Goal: Information Seeking & Learning: Learn about a topic

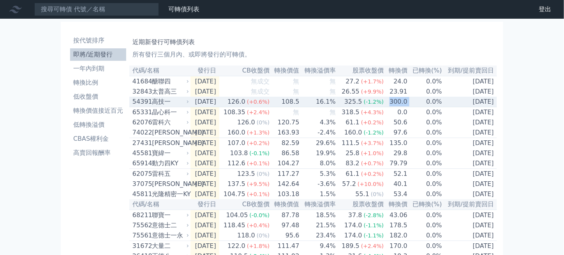
drag, startPoint x: 395, startPoint y: 106, endPoint x: 409, endPoint y: 103, distance: 14.7
click at [409, 103] on tr "54391 高技一 2025-09-09 126.0 (+0.6%) 108.5 16.1% 325.5 (-1.2%) 300.0 0.0% 2028-09…" at bounding box center [313, 102] width 368 height 11
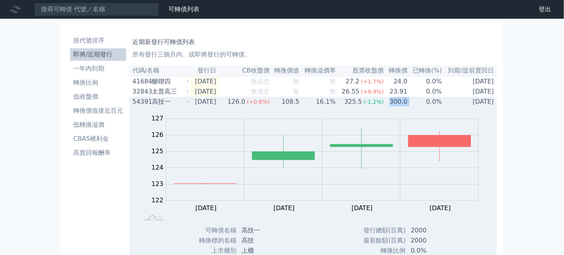
click at [401, 103] on td "300.0" at bounding box center [396, 102] width 24 height 10
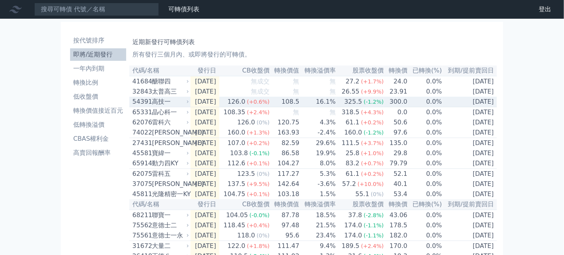
click at [244, 105] on div "126.0" at bounding box center [236, 101] width 21 height 9
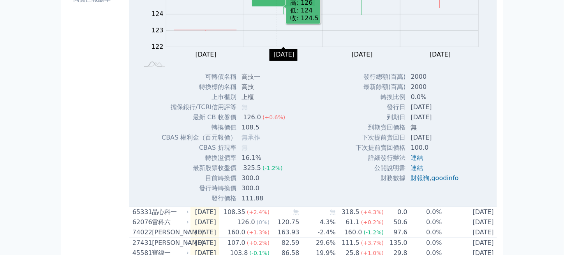
scroll to position [156, 0]
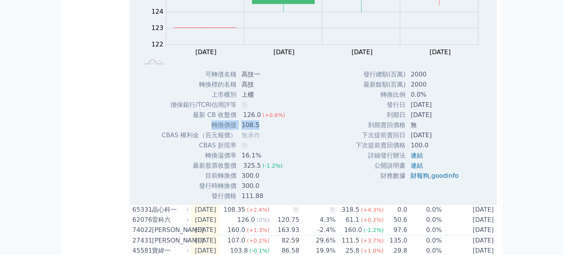
drag, startPoint x: 210, startPoint y: 129, endPoint x: 260, endPoint y: 130, distance: 49.1
click at [260, 130] on tr "轉換價值 108.5" at bounding box center [226, 125] width 130 height 10
click at [310, 147] on div "Zoom Out 122 120 121 122 123 124 125 126 127 128 L Sep 09 Sep 10 Sep 11 Sep 12 …" at bounding box center [313, 76] width 368 height 250
drag, startPoint x: 310, startPoint y: 147, endPoint x: 304, endPoint y: 146, distance: 6.2
click at [310, 147] on div "Zoom Out 122 120 121 122 123 124 125 126 127 128 L Sep 09 Sep 10 Sep 11 Sep 12 …" at bounding box center [313, 76] width 368 height 250
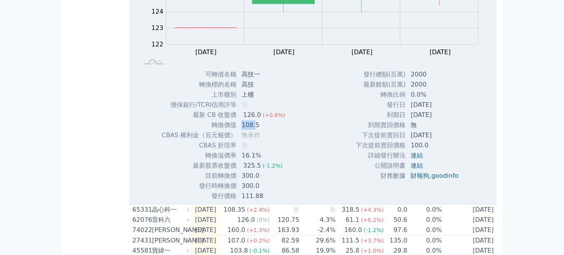
drag, startPoint x: 239, startPoint y: 129, endPoint x: 255, endPoint y: 128, distance: 15.6
click at [255, 128] on td "108.5" at bounding box center [264, 125] width 55 height 10
click at [272, 161] on td "16.1%" at bounding box center [264, 155] width 55 height 10
drag, startPoint x: 219, startPoint y: 179, endPoint x: 235, endPoint y: 177, distance: 15.4
click at [235, 177] on td "目前轉換價" at bounding box center [199, 176] width 76 height 10
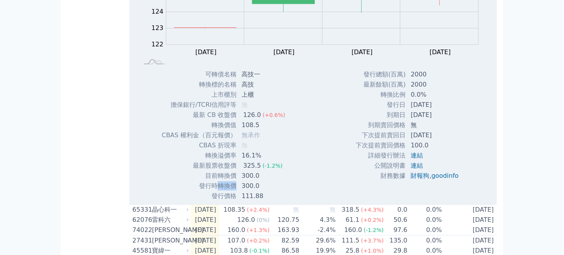
drag, startPoint x: 217, startPoint y: 187, endPoint x: 235, endPoint y: 187, distance: 17.2
click at [235, 187] on td "發行時轉換價" at bounding box center [199, 186] width 76 height 10
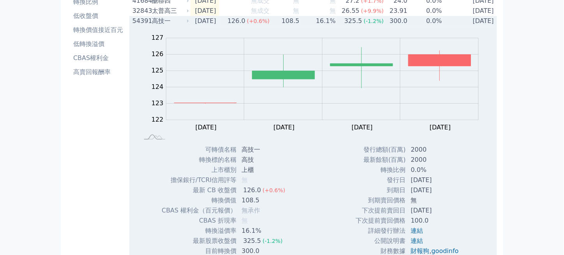
scroll to position [0, 0]
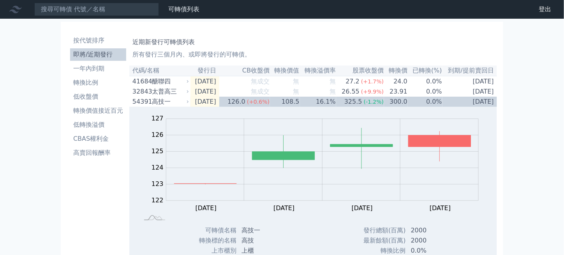
click at [84, 51] on li "即將/近期發行" at bounding box center [98, 54] width 56 height 9
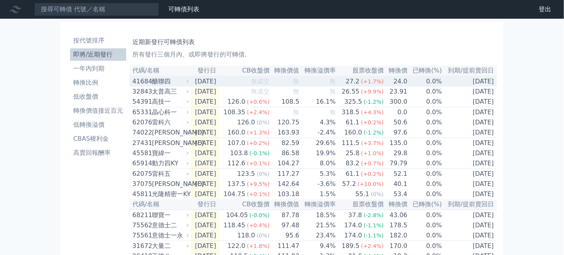
click at [173, 81] on div "醣聯四" at bounding box center [169, 81] width 35 height 9
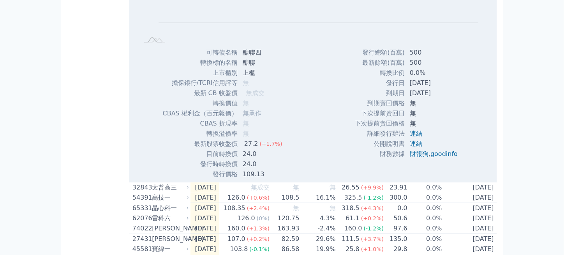
scroll to position [156, 0]
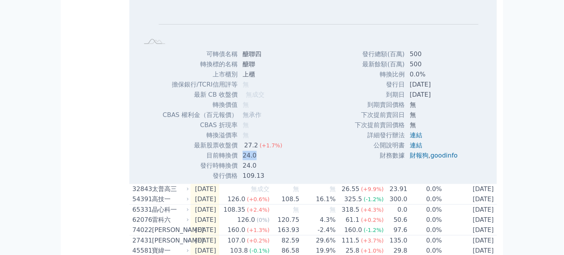
drag, startPoint x: 241, startPoint y: 157, endPoint x: 260, endPoint y: 155, distance: 18.5
click at [260, 155] on td "24.0" at bounding box center [263, 155] width 51 height 10
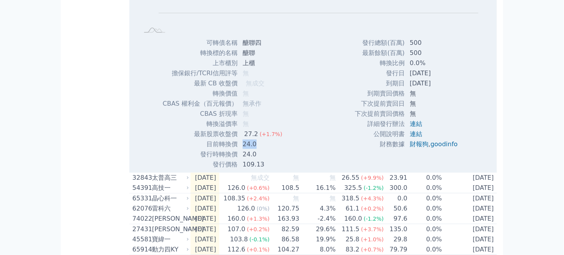
scroll to position [234, 0]
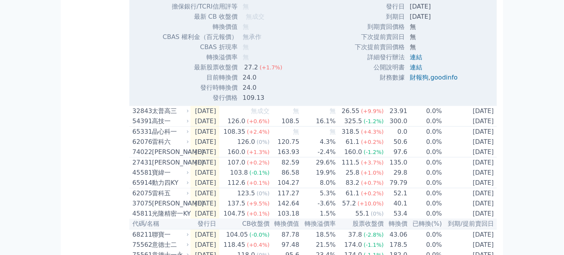
click at [90, 136] on div "按代號排序 即將/近期發行 一年內到期 轉換比例 低收盤價 轉換價值接近百元 低轉換溢價 CBAS權利金 高賣回報酬率" at bounding box center [98, 172] width 62 height 751
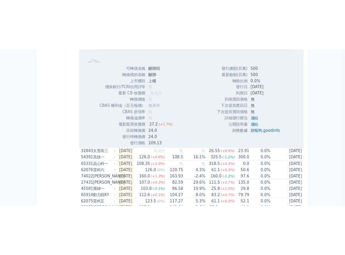
scroll to position [0, 0]
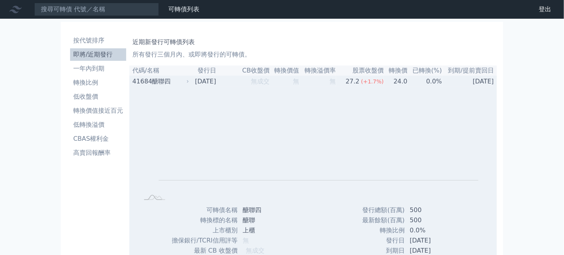
click at [166, 83] on div "醣聯四" at bounding box center [169, 81] width 35 height 9
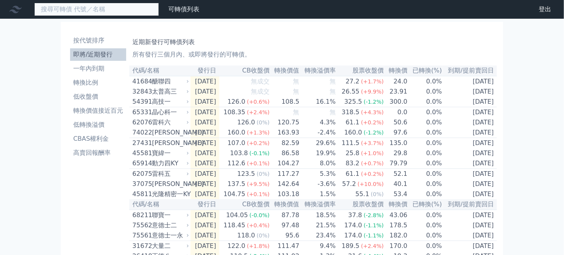
click at [101, 8] on input at bounding box center [96, 9] width 125 height 13
paste input "健策"
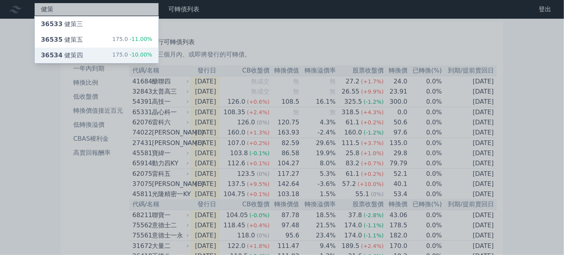
type input "健策"
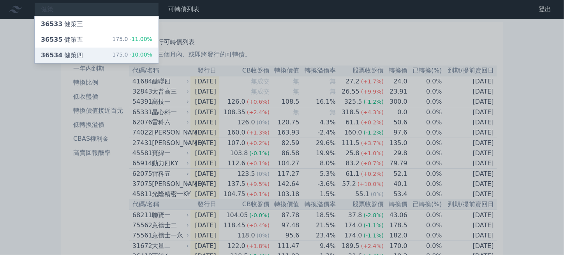
click at [72, 51] on div "36534 健策四" at bounding box center [62, 55] width 42 height 9
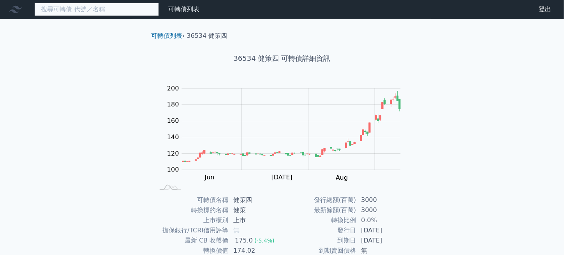
click at [122, 5] on input at bounding box center [96, 9] width 125 height 13
paste input "45554"
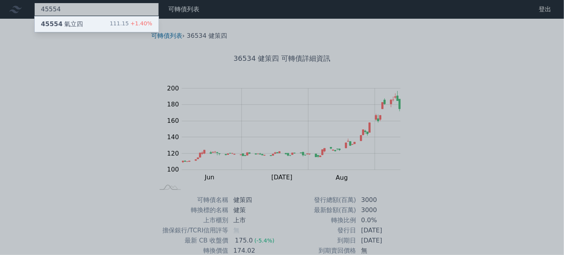
type input "45554"
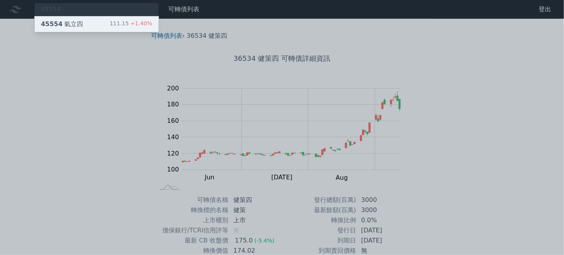
click at [102, 21] on div "45554 氣立四 111.15 +1.40%" at bounding box center [97, 24] width 124 height 16
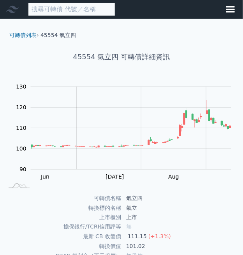
click at [68, 13] on input at bounding box center [71, 9] width 87 height 13
click at [69, 12] on input at bounding box center [71, 9] width 87 height 13
paste input "14722"
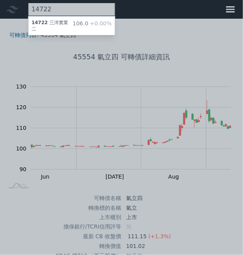
type input "14722"
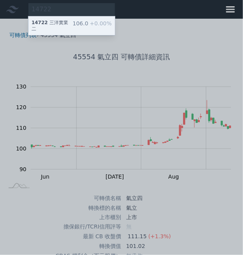
click at [67, 20] on div "14722 三洋實業二" at bounding box center [52, 25] width 41 height 12
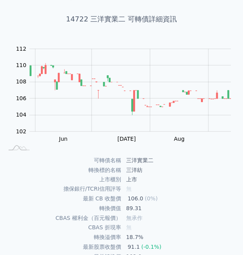
scroll to position [184, 0]
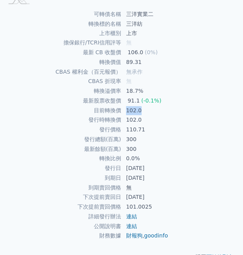
drag, startPoint x: 125, startPoint y: 104, endPoint x: 142, endPoint y: 103, distance: 17.6
click at [142, 106] on td "102.0" at bounding box center [181, 111] width 118 height 10
click at [61, 29] on td "上市櫃別" at bounding box center [62, 34] width 118 height 10
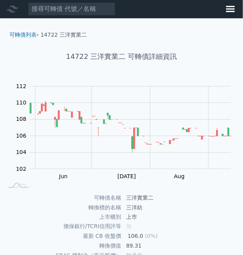
scroll to position [0, 0]
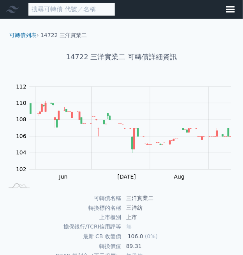
click at [68, 13] on input at bounding box center [71, 9] width 87 height 13
paste input "61172"
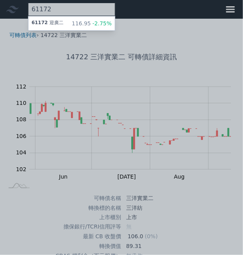
type input "61172"
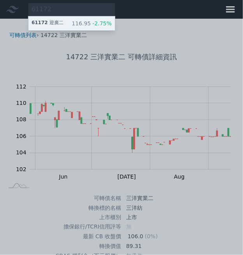
click at [67, 18] on div "61172 迎廣二 116.95 -2.75%" at bounding box center [71, 23] width 87 height 14
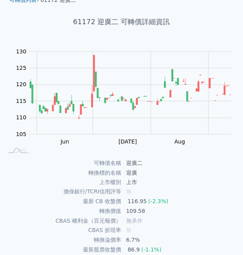
scroll to position [184, 0]
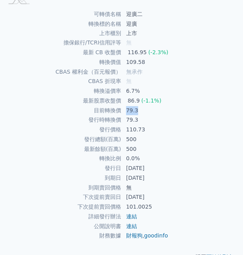
drag, startPoint x: 127, startPoint y: 101, endPoint x: 139, endPoint y: 101, distance: 12.5
click at [139, 106] on td "79.3" at bounding box center [181, 111] width 118 height 10
click at [55, 48] on td "最新 CB 收盤價" at bounding box center [62, 53] width 118 height 10
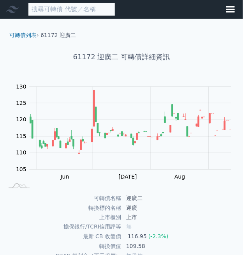
click at [74, 12] on input at bounding box center [71, 9] width 87 height 13
paste input "14743"
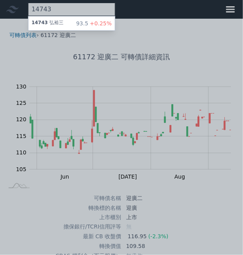
type input "14743"
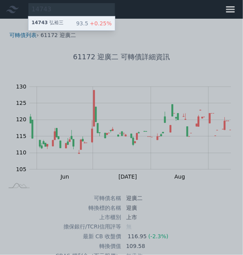
click at [74, 23] on div "14743 弘裕三 93.5 +0.25%" at bounding box center [71, 23] width 87 height 14
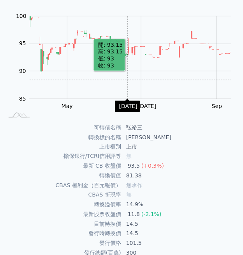
scroll to position [184, 0]
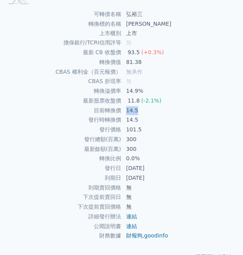
drag, startPoint x: 139, startPoint y: 101, endPoint x: 147, endPoint y: 101, distance: 8.6
click at [147, 106] on td "14.5" at bounding box center [181, 111] width 118 height 10
copy td "14.5"
click at [129, 125] on td "101.5" at bounding box center [181, 130] width 118 height 10
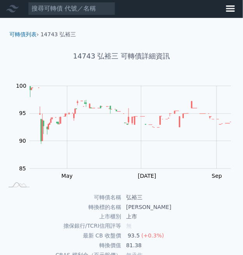
scroll to position [0, 0]
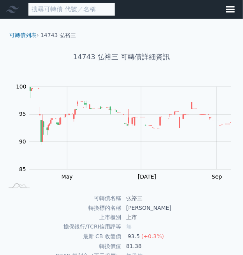
click at [75, 12] on input at bounding box center [71, 9] width 87 height 13
paste input "68462"
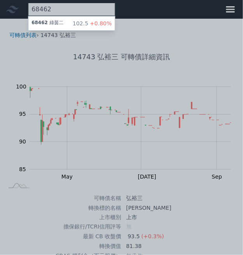
type input "68462"
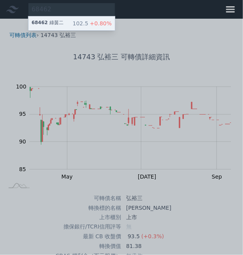
click at [77, 19] on div "102.5 +0.80%" at bounding box center [92, 23] width 39 height 8
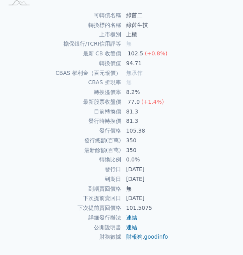
scroll to position [184, 0]
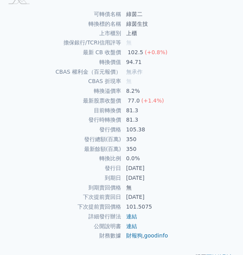
click at [120, 115] on td "發行時轉換價" at bounding box center [62, 120] width 118 height 10
drag, startPoint x: 119, startPoint y: 104, endPoint x: 159, endPoint y: 104, distance: 39.8
click at [159, 106] on tr "目前轉換價 81.3" at bounding box center [121, 111] width 237 height 10
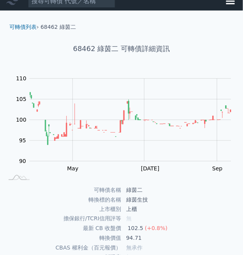
scroll to position [0, 0]
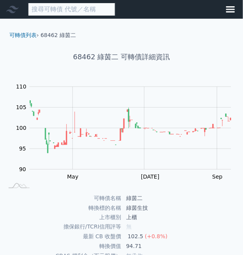
click at [85, 7] on input at bounding box center [71, 9] width 87 height 13
paste input "44391"
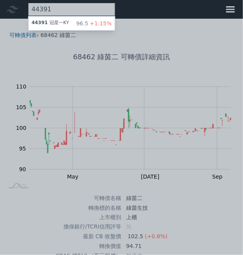
type input "44391"
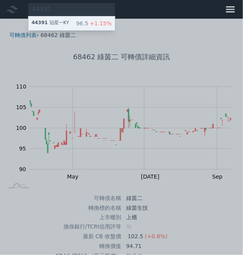
click at [53, 18] on div "44391 冠星一KY 96.5 +1.15%" at bounding box center [71, 23] width 87 height 14
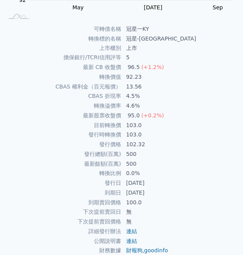
scroll to position [184, 0]
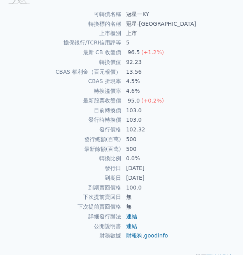
click at [154, 145] on td "500" at bounding box center [181, 150] width 118 height 10
drag, startPoint x: 128, startPoint y: 102, endPoint x: 141, endPoint y: 102, distance: 12.9
click at [141, 106] on td "103.0" at bounding box center [181, 111] width 118 height 10
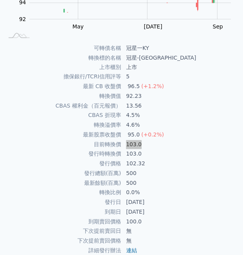
scroll to position [0, 0]
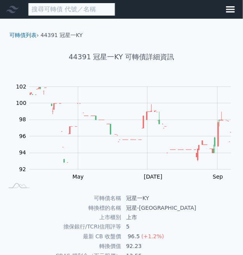
click at [83, 9] on input at bounding box center [71, 9] width 87 height 13
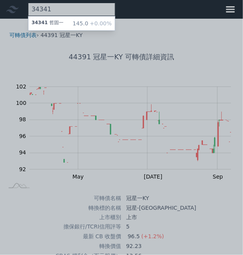
type input "34341"
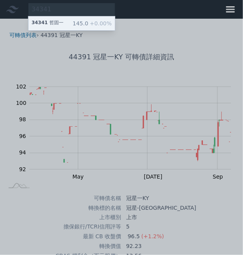
click at [84, 22] on div "145.0 +0.00%" at bounding box center [92, 23] width 39 height 8
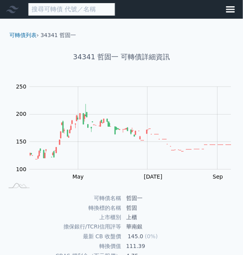
click at [84, 10] on input at bounding box center [71, 9] width 87 height 13
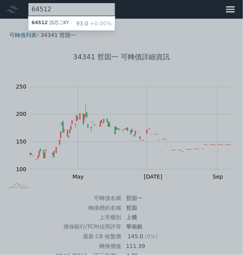
type input "64512"
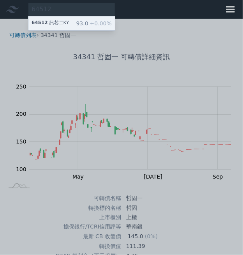
click at [87, 22] on div "93.0 +0.00%" at bounding box center [93, 23] width 35 height 8
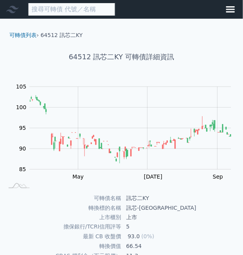
click at [80, 13] on input at bounding box center [71, 9] width 87 height 13
paste input "30954"
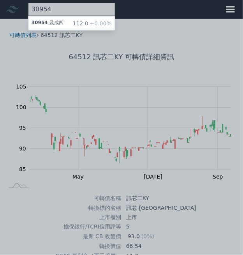
type input "30954"
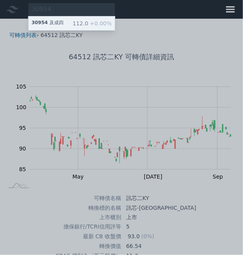
click at [77, 21] on div "112.0 +0.00%" at bounding box center [92, 23] width 39 height 8
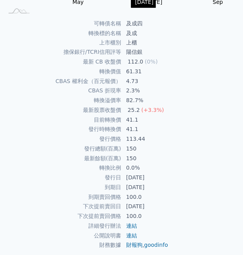
scroll to position [184, 0]
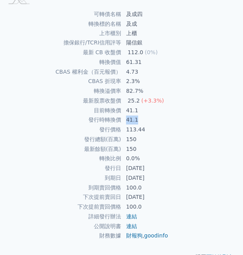
drag, startPoint x: 127, startPoint y: 112, endPoint x: 143, endPoint y: 112, distance: 16.0
click at [143, 115] on td "41.1" at bounding box center [181, 120] width 118 height 10
copy td "41.1"
click at [79, 43] on td "擔保銀行/TCRI信用評等" at bounding box center [62, 43] width 118 height 10
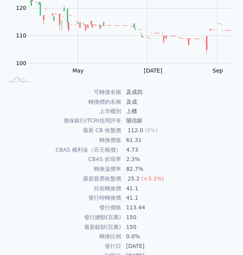
scroll to position [0, 0]
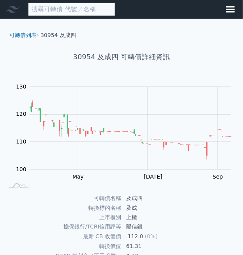
click at [92, 11] on input at bounding box center [71, 9] width 87 height 13
paste input "35483"
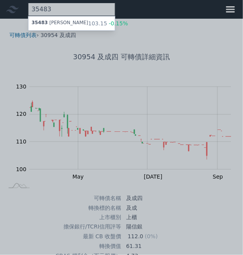
type input "35483"
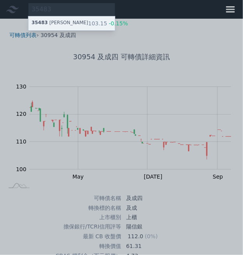
click at [89, 19] on div "103.15 -0.15%" at bounding box center [108, 23] width 40 height 8
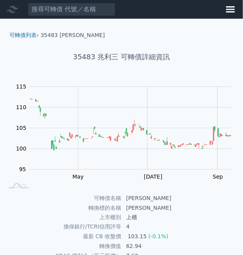
click at [73, 2] on nav "可轉債列表 財務數據 可轉債列表 財務數據 登出 登出" at bounding box center [121, 9] width 243 height 19
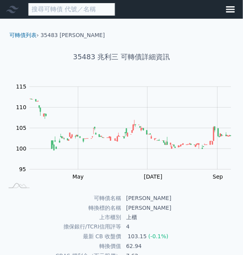
click at [72, 7] on input at bounding box center [71, 9] width 87 height 13
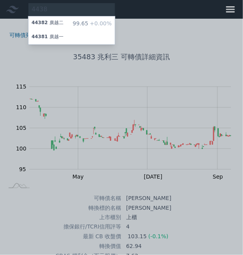
click at [163, 34] on div at bounding box center [121, 127] width 243 height 255
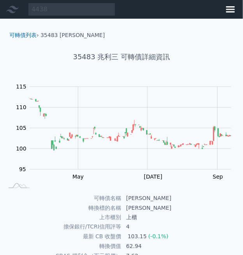
drag, startPoint x: 42, startPoint y: 55, endPoint x: 55, endPoint y: 45, distance: 16.4
click at [42, 55] on h1 "35483 兆利三 可轉債詳細資訊" at bounding box center [121, 56] width 237 height 11
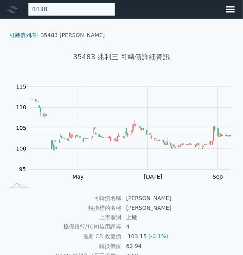
click at [67, 8] on div "4438 44382 廣越二 99.65 +0.00% 44381 廣越一" at bounding box center [71, 9] width 87 height 13
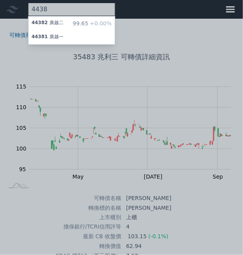
paste input "30455"
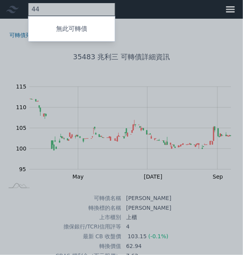
type input "4"
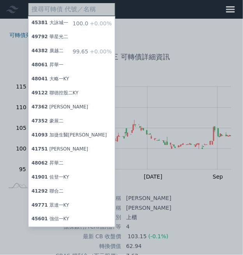
paste input "30455"
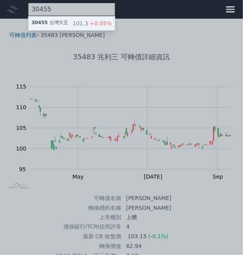
type input "30455"
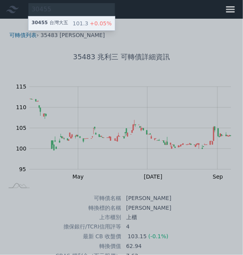
click at [79, 23] on div "101.3 +0.05%" at bounding box center [92, 23] width 39 height 8
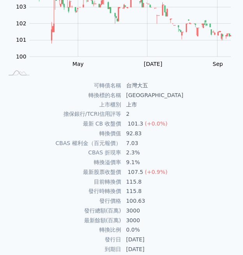
scroll to position [106, 0]
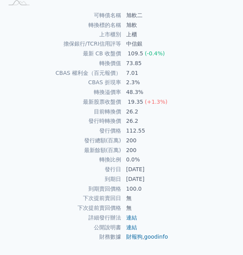
scroll to position [184, 0]
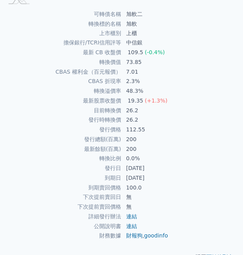
click at [165, 135] on td "200" at bounding box center [181, 140] width 118 height 10
drag, startPoint x: 125, startPoint y: 101, endPoint x: 136, endPoint y: 101, distance: 10.9
click at [136, 106] on td "26.2" at bounding box center [181, 111] width 118 height 10
click at [158, 71] on td "7.01" at bounding box center [181, 72] width 118 height 10
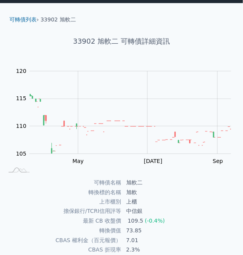
scroll to position [0, 0]
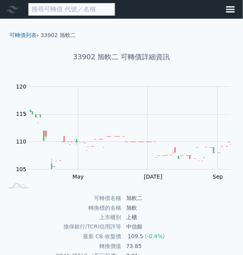
drag, startPoint x: 71, startPoint y: 12, endPoint x: 82, endPoint y: 11, distance: 11.4
click at [71, 12] on input at bounding box center [71, 9] width 87 height 13
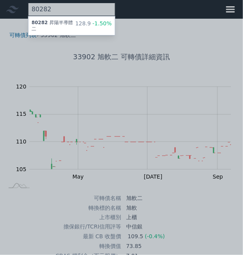
type input "80282"
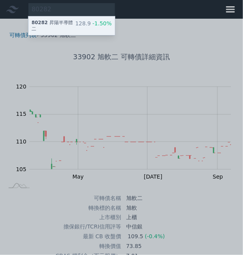
click at [49, 26] on div "80282 昇陽半導體二" at bounding box center [54, 25] width 44 height 12
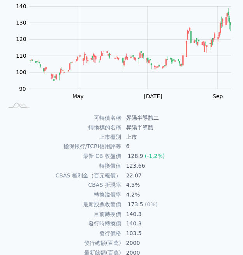
scroll to position [184, 0]
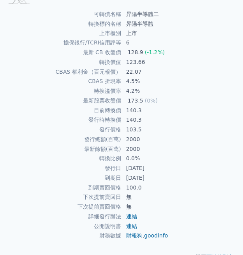
click at [153, 125] on td "103.5" at bounding box center [181, 130] width 118 height 10
click at [142, 104] on tbody "可轉債名稱 昇陽半導體二 轉換標的名稱 昇陽半導體 上市櫃別 上市 擔保銀行/TCRI信用評等 6 最新 CB 收盤價 128.9 (-1.2%) 轉換價值 …" at bounding box center [121, 71] width 237 height 125
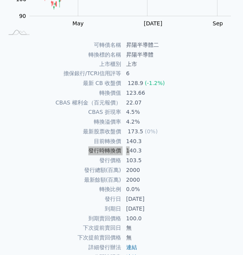
scroll to position [0, 0]
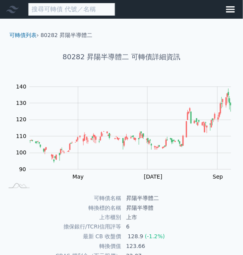
click at [90, 6] on input at bounding box center [71, 9] width 87 height 13
paste input "25284"
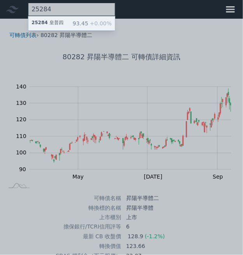
type input "25284"
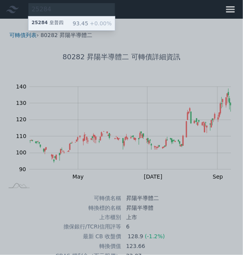
click at [69, 23] on div "25284 皇普四 93.45 +0.00%" at bounding box center [71, 23] width 87 height 14
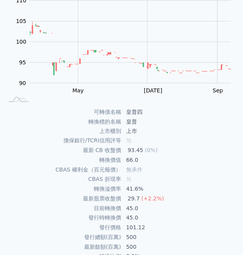
scroll to position [184, 0]
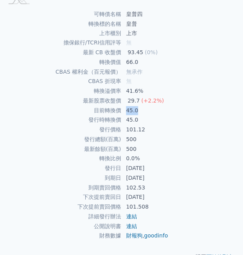
drag, startPoint x: 124, startPoint y: 100, endPoint x: 140, endPoint y: 103, distance: 16.3
click at [140, 106] on td "45.0" at bounding box center [181, 111] width 118 height 10
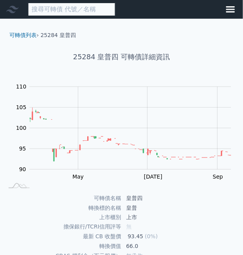
click at [83, 10] on input at bounding box center [71, 9] width 87 height 13
paste input "27551"
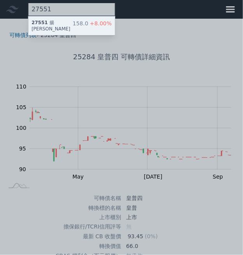
type input "27551"
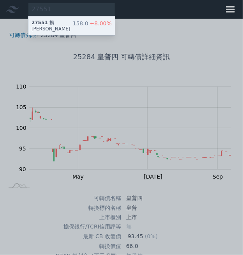
click at [69, 22] on div "27551 揚秦一 158.0 +8.00%" at bounding box center [71, 25] width 87 height 19
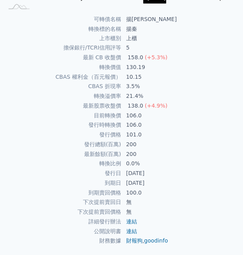
scroll to position [184, 0]
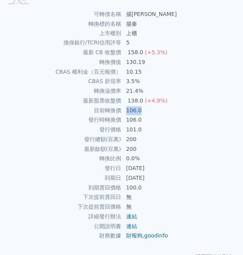
drag, startPoint x: 128, startPoint y: 102, endPoint x: 141, endPoint y: 102, distance: 13.6
click at [141, 106] on td "106.0" at bounding box center [181, 111] width 118 height 10
copy td "106.0"
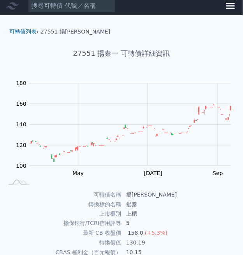
scroll to position [0, 0]
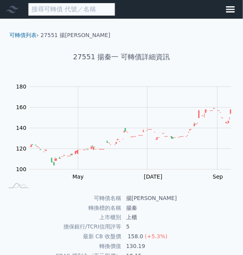
click at [76, 12] on input at bounding box center [71, 9] width 87 height 13
paste input "45691"
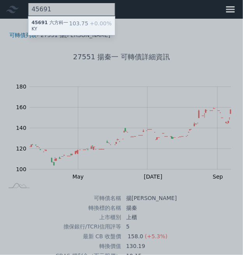
type input "45691"
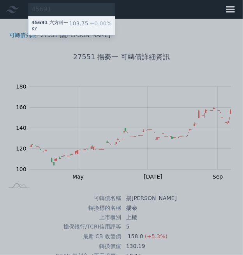
click at [73, 20] on div "45691 六方科一KY 103.75 +0.00%" at bounding box center [71, 25] width 87 height 19
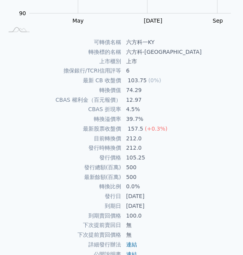
scroll to position [184, 0]
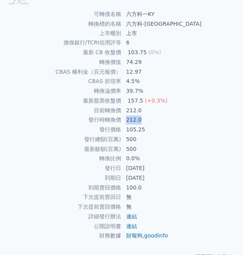
drag, startPoint x: 128, startPoint y: 109, endPoint x: 146, endPoint y: 108, distance: 18.4
click at [146, 115] on td "212.0" at bounding box center [181, 120] width 118 height 10
click at [156, 115] on td "212.0" at bounding box center [181, 120] width 118 height 10
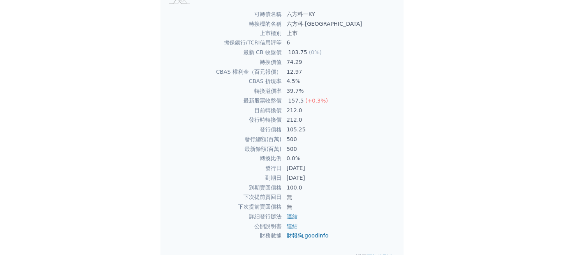
scroll to position [106, 0]
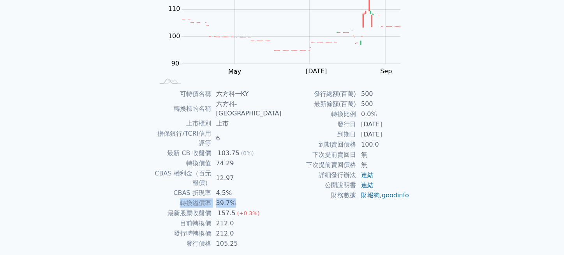
drag, startPoint x: 198, startPoint y: 177, endPoint x: 272, endPoint y: 174, distance: 73.7
click at [243, 198] on tr "轉換溢價率 39.7%" at bounding box center [218, 203] width 128 height 10
click at [243, 123] on td "發行日" at bounding box center [319, 124] width 74 height 10
drag, startPoint x: 204, startPoint y: 144, endPoint x: 267, endPoint y: 142, distance: 63.2
click at [243, 158] on tr "轉換價值 74.29" at bounding box center [218, 163] width 128 height 10
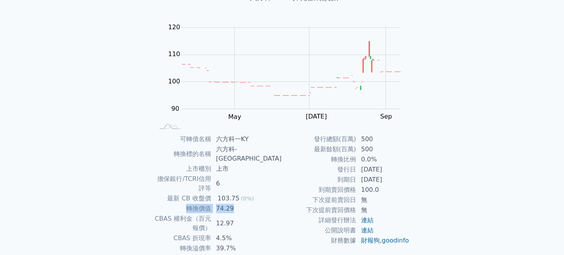
scroll to position [0, 0]
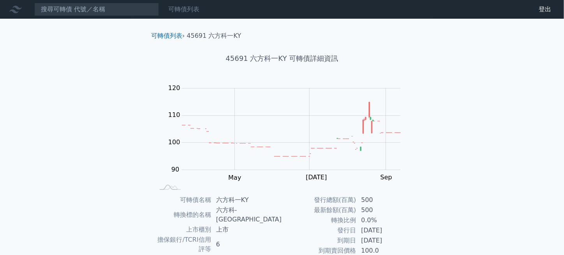
click at [188, 9] on link "可轉債列表" at bounding box center [183, 8] width 31 height 7
click at [173, 32] on link "可轉債列表" at bounding box center [166, 35] width 31 height 7
click at [216, 31] on li "45691 六方科一KY" at bounding box center [214, 35] width 55 height 9
click at [216, 33] on li "45691 六方科一KY" at bounding box center [214, 35] width 55 height 9
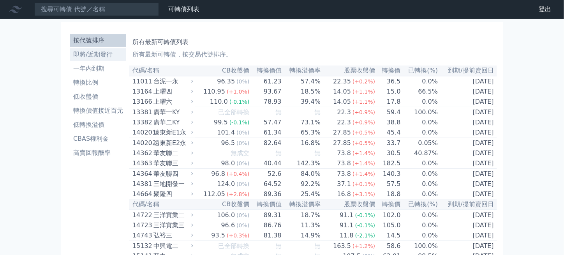
click at [97, 55] on li "即將/近期發行" at bounding box center [98, 54] width 56 height 9
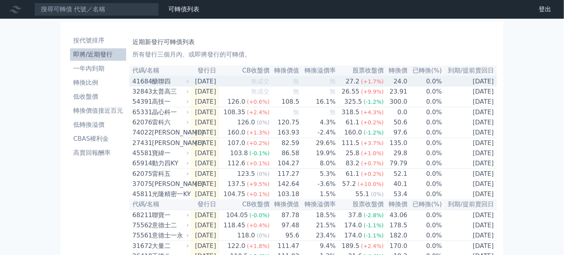
click at [167, 80] on div "醣聯四" at bounding box center [169, 81] width 35 height 9
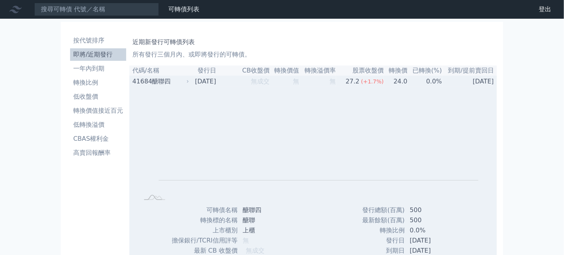
click at [159, 79] on div "醣聯四" at bounding box center [169, 81] width 35 height 9
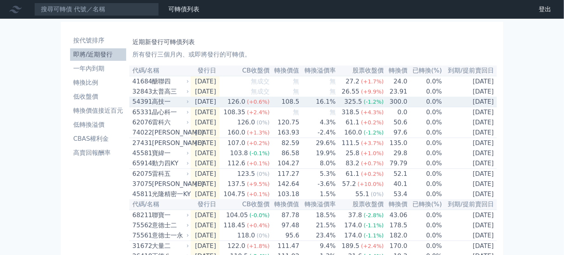
click at [167, 105] on div "高技一" at bounding box center [169, 101] width 35 height 9
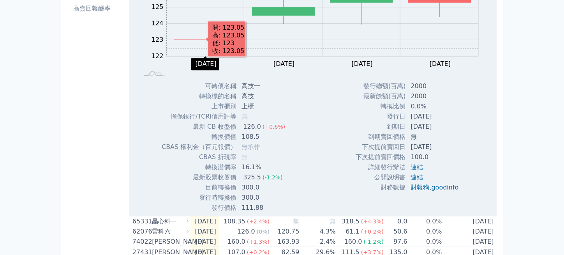
scroll to position [195, 0]
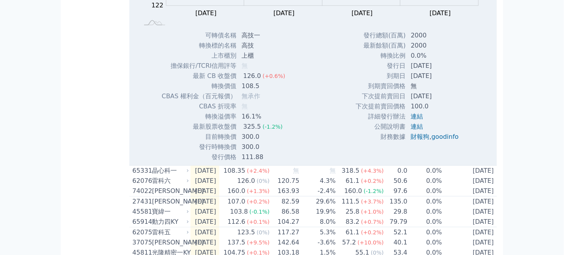
click at [243, 104] on div "Zoom Out 122 120 121 122 123 124 125 126 127 128 L Sep 09 Sep 10 Sep 11 Sep 12 …" at bounding box center [313, 37] width 368 height 250
drag, startPoint x: 218, startPoint y: 128, endPoint x: 258, endPoint y: 131, distance: 40.7
click at [243, 131] on tr "最新股票收盤價 325.5 (-1.2%)" at bounding box center [226, 127] width 130 height 10
click at [243, 97] on div "Zoom Out 122 120 121 122 123 124 125 126 127 128 L Sep 09 Sep 10 Sep 11 Sep 12 …" at bounding box center [313, 37] width 368 height 250
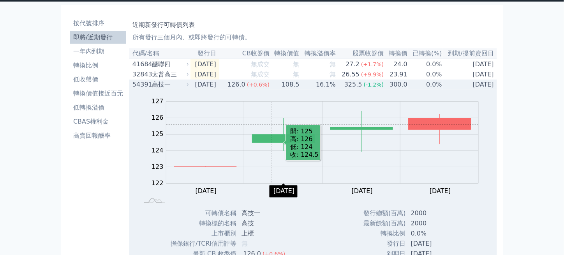
scroll to position [0, 0]
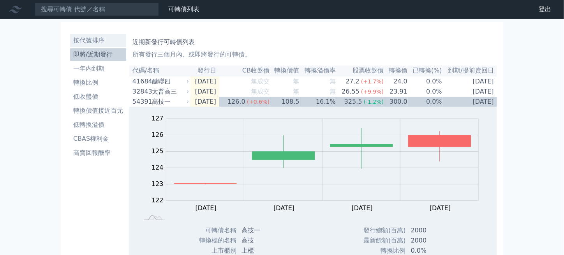
click at [96, 39] on li "按代號排序" at bounding box center [98, 40] width 56 height 9
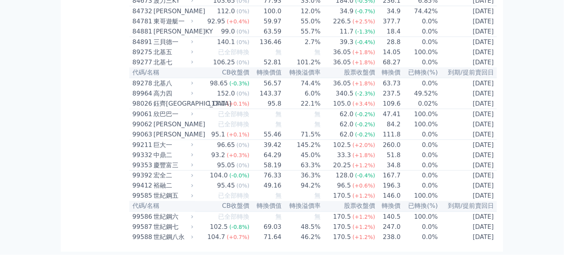
scroll to position [4592, 0]
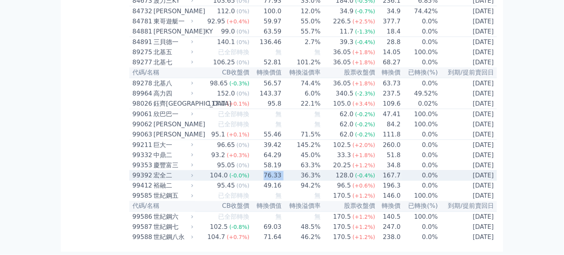
drag, startPoint x: 263, startPoint y: 169, endPoint x: 285, endPoint y: 167, distance: 22.3
click at [243, 171] on tr "99392 宏全二 104.0 (-0.0%) 76.33 36.3% 128.0 (-0.4%) 167.7 0.0% 2027-10-29" at bounding box center [313, 176] width 368 height 11
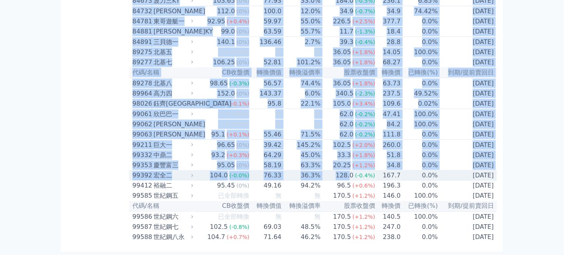
drag, startPoint x: 123, startPoint y: 169, endPoint x: 351, endPoint y: 168, distance: 227.6
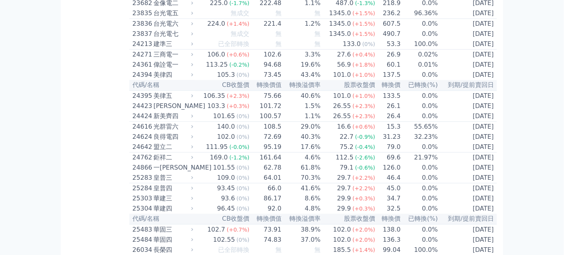
scroll to position [701, 0]
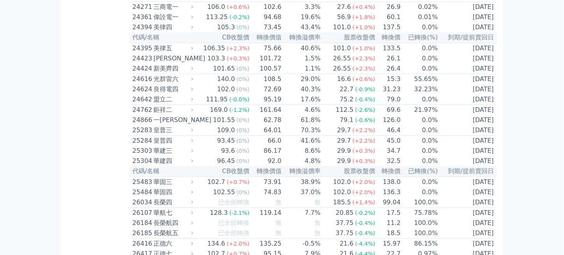
drag, startPoint x: 321, startPoint y: 190, endPoint x: 106, endPoint y: 161, distance: 216.7
click at [321, 177] on th "轉換溢價率" at bounding box center [301, 171] width 39 height 11
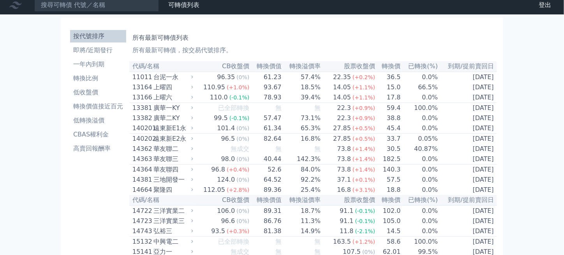
scroll to position [0, 0]
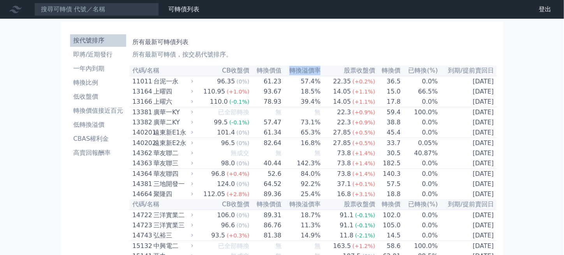
drag, startPoint x: 292, startPoint y: 71, endPoint x: 321, endPoint y: 70, distance: 28.8
click at [321, 70] on th "轉換溢價率" at bounding box center [301, 70] width 39 height 11
copy th "轉換溢價率"
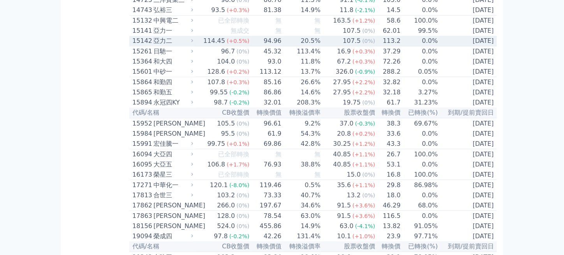
scroll to position [234, 0]
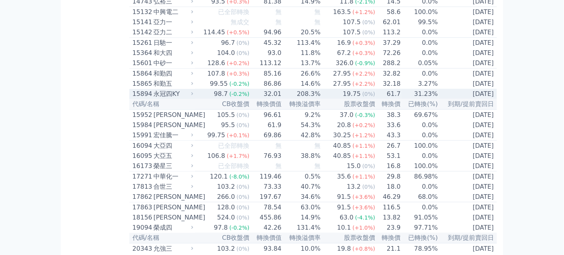
click at [310, 99] on td "208.3%" at bounding box center [301, 94] width 39 height 10
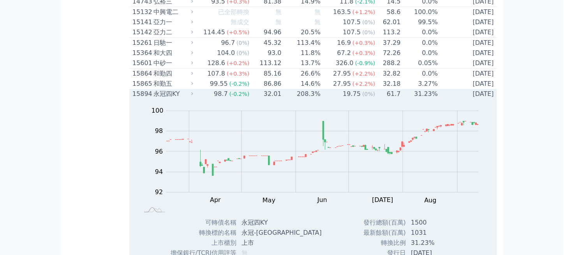
click at [307, 99] on td "208.3%" at bounding box center [301, 94] width 39 height 10
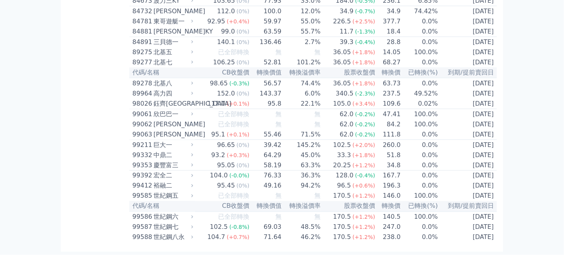
scroll to position [4592, 0]
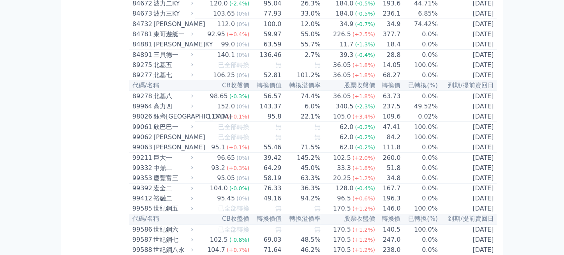
scroll to position [4592, 0]
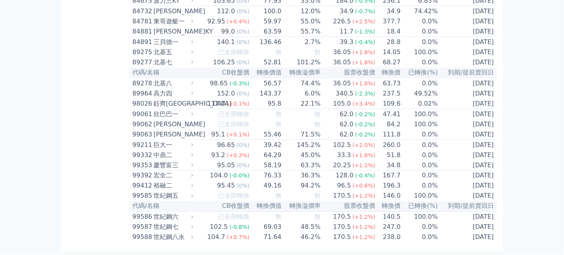
click at [339, 110] on div "62.0" at bounding box center [346, 114] width 17 height 9
